Goal: Task Accomplishment & Management: Complete application form

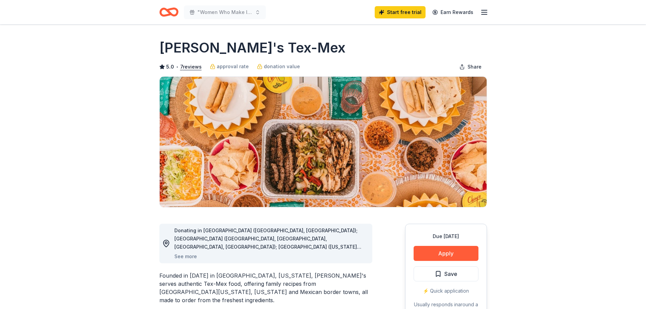
click at [485, 11] on icon "button" at bounding box center [484, 12] width 8 height 8
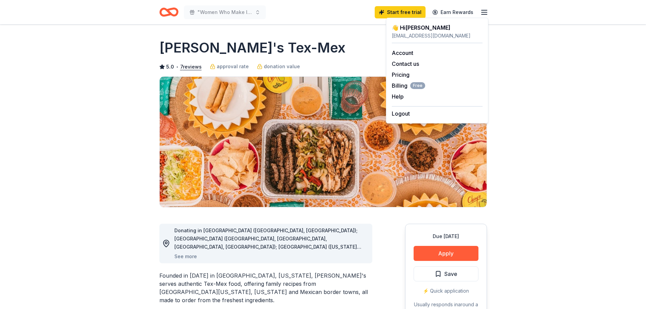
click at [296, 47] on div "[PERSON_NAME]'s Tex-Mex" at bounding box center [323, 47] width 328 height 19
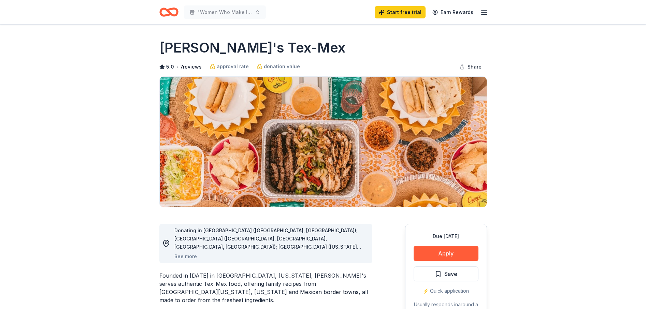
click at [483, 13] on icon "button" at bounding box center [484, 12] width 8 height 8
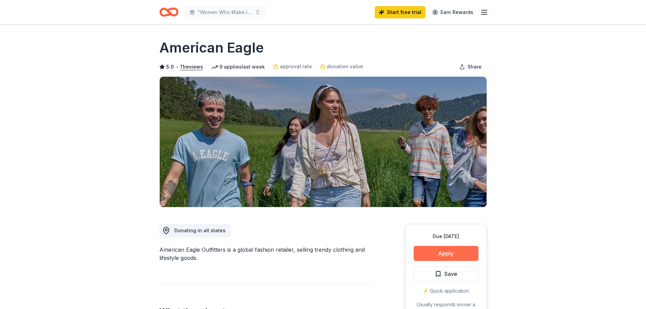
click at [445, 253] on button "Apply" at bounding box center [446, 253] width 65 height 15
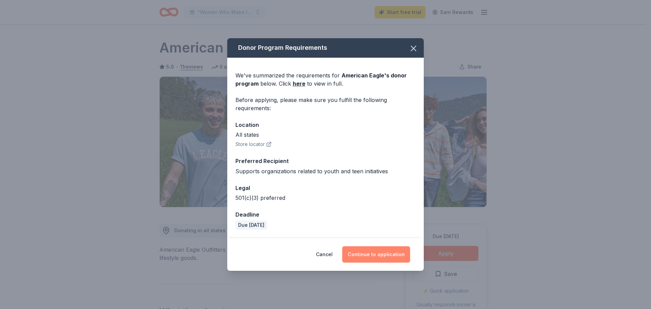
click at [382, 252] on button "Continue to application" at bounding box center [376, 254] width 68 height 16
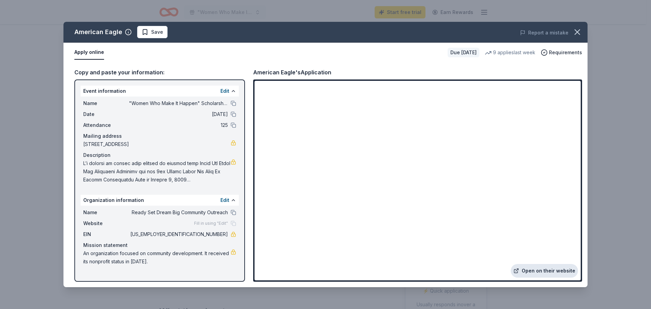
click at [552, 271] on link "Open on their website" at bounding box center [544, 271] width 67 height 14
